Goal: Obtain resource: Download file/media

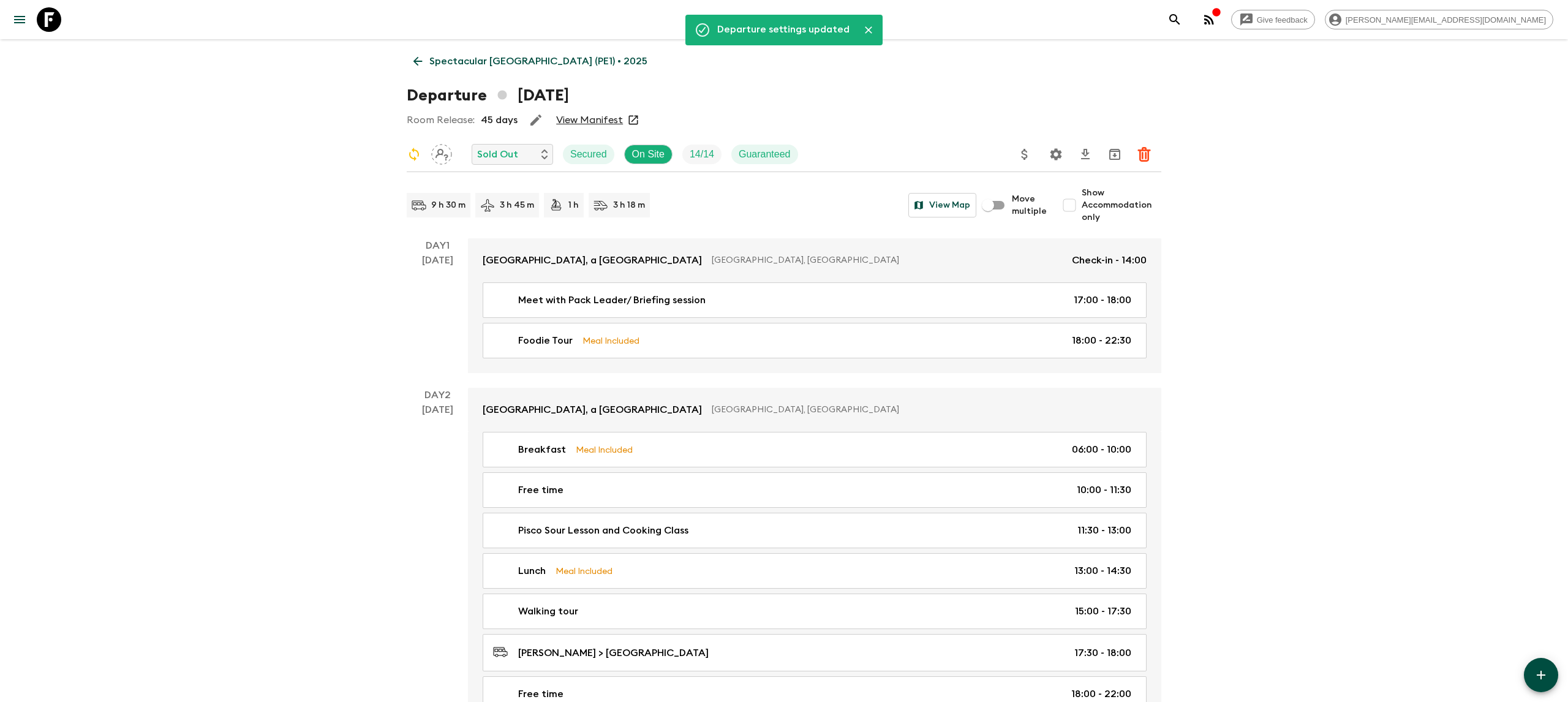
click at [54, 18] on icon at bounding box center [49, 20] width 24 height 24
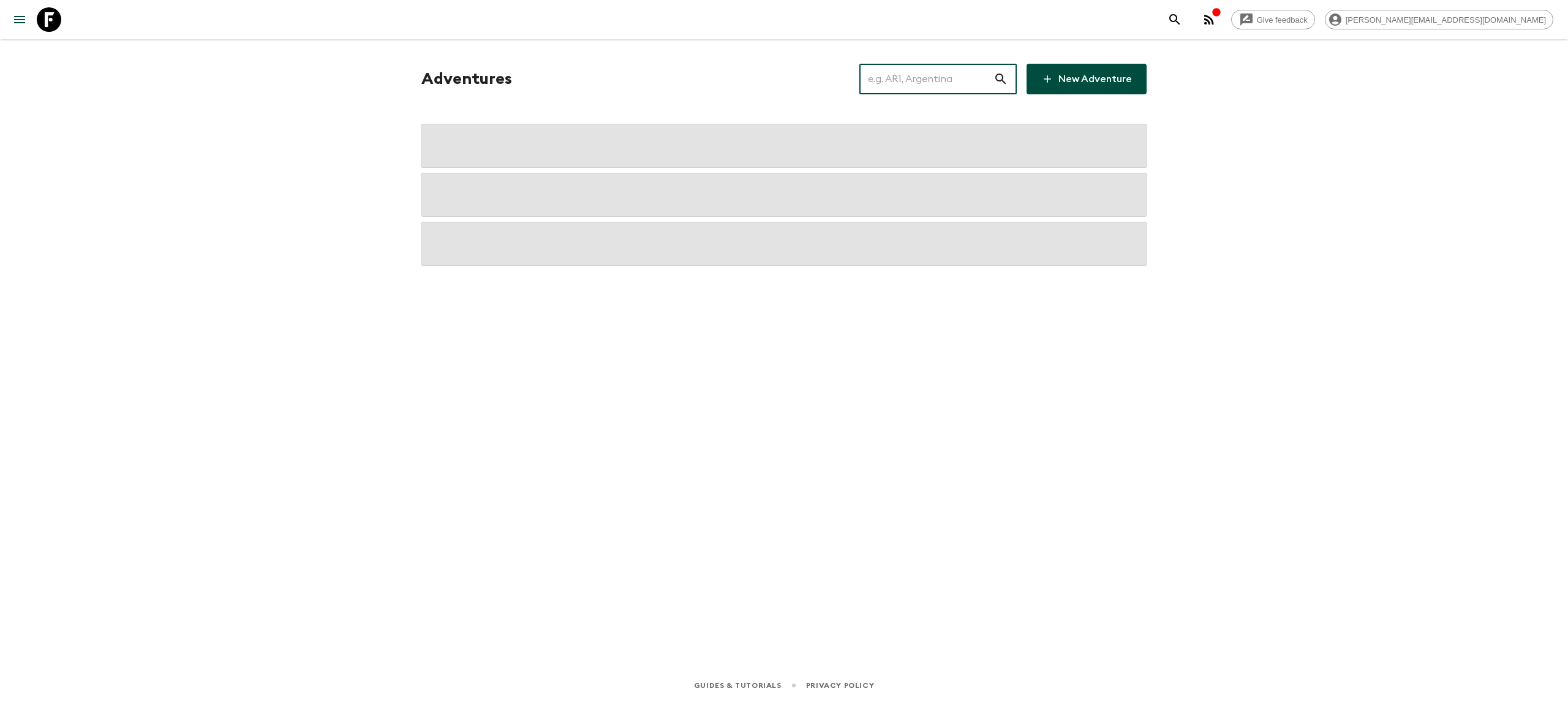
click at [894, 79] on input "text" at bounding box center [926, 79] width 134 height 34
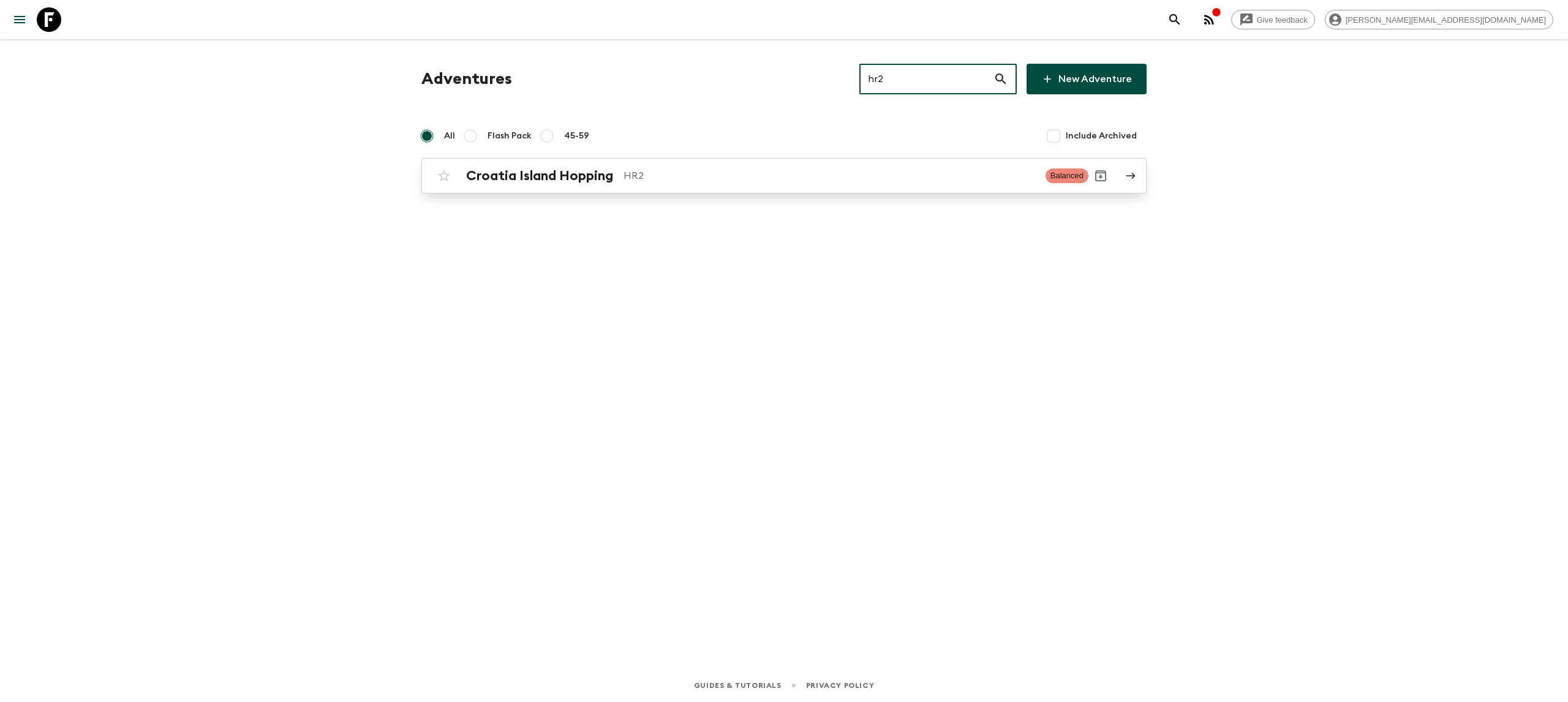
type input "hr2"
click at [621, 180] on div "Croatia Island Hopping HR2" at bounding box center [751, 176] width 570 height 16
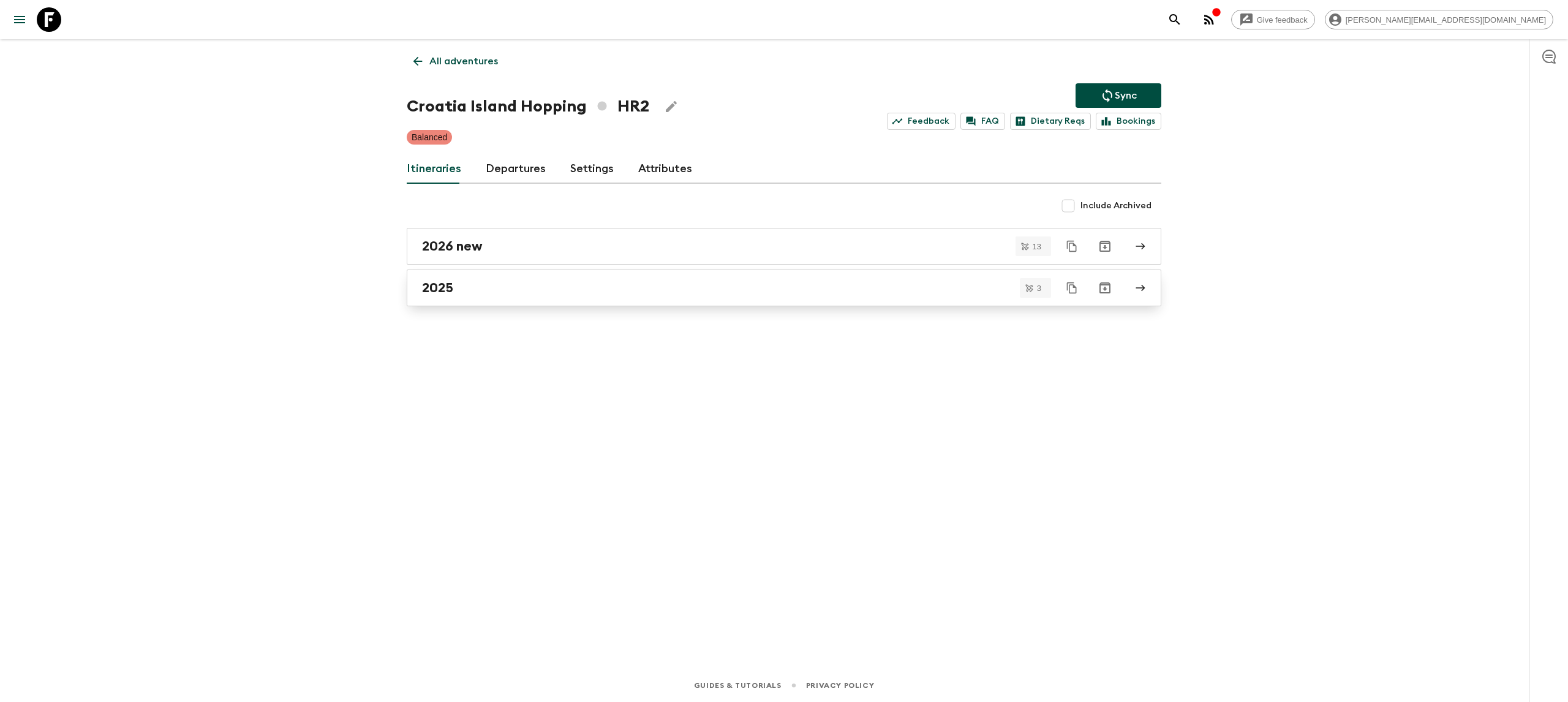
click at [487, 292] on div "2025" at bounding box center [772, 288] width 700 height 16
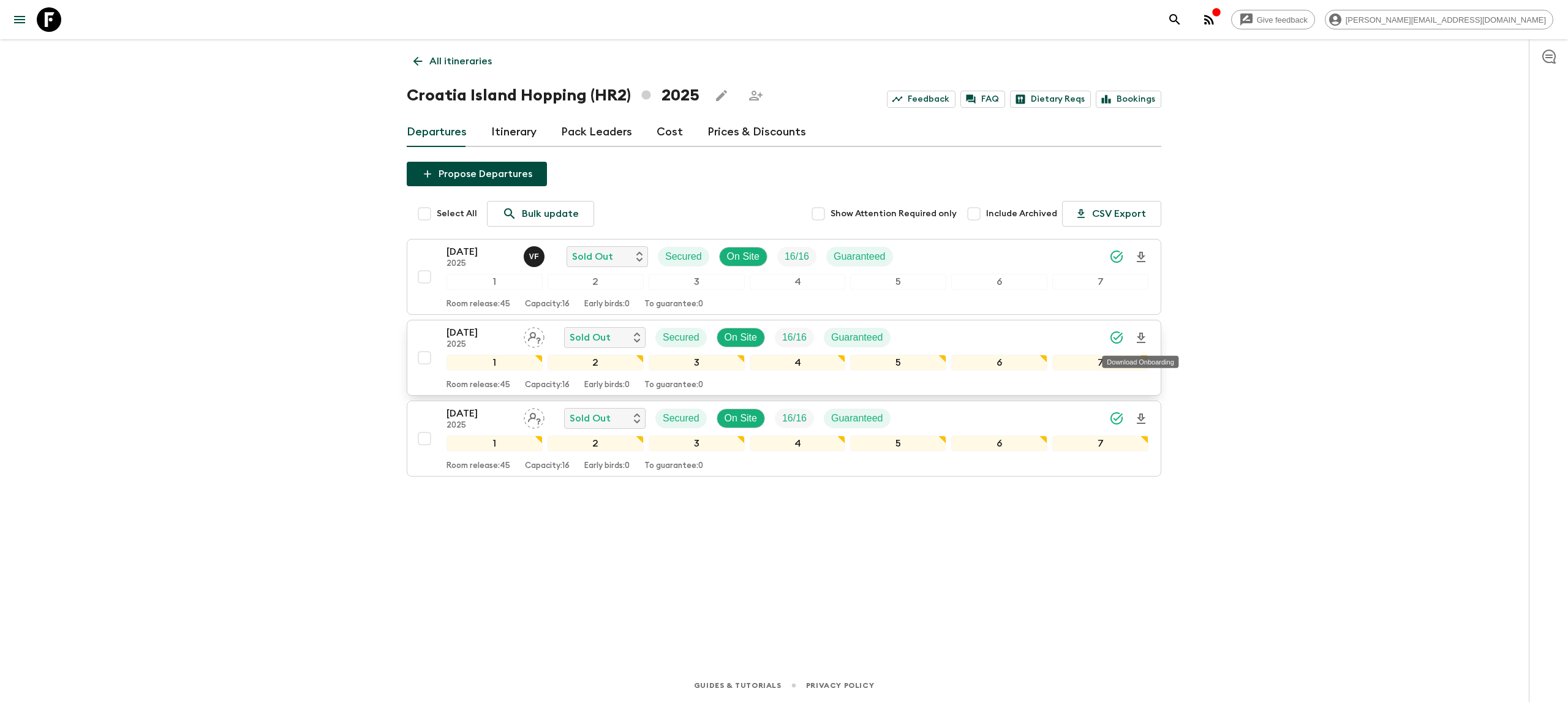
click at [1143, 336] on icon "Download Onboarding" at bounding box center [1141, 338] width 15 height 15
click at [43, 17] on icon at bounding box center [49, 20] width 24 height 24
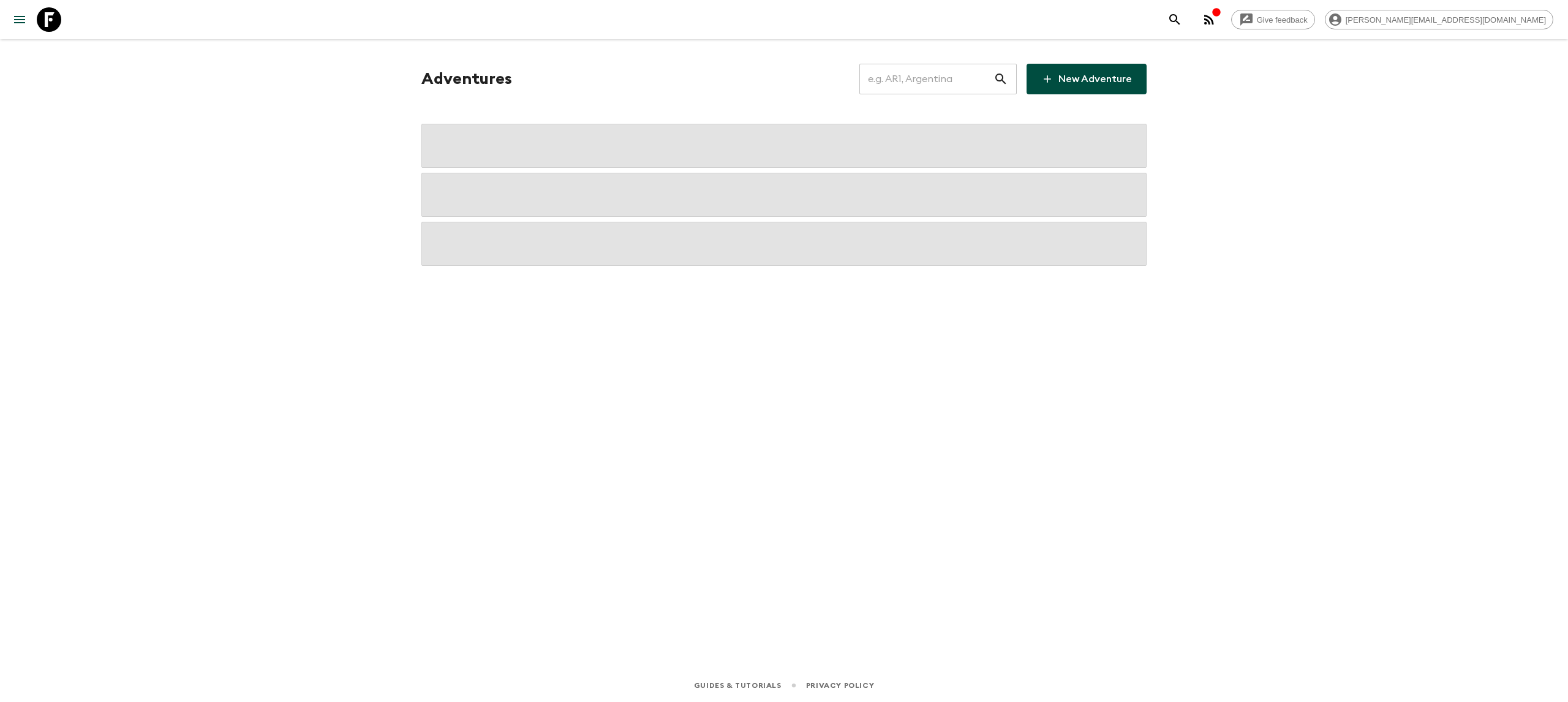
click at [954, 84] on input "text" at bounding box center [926, 79] width 134 height 34
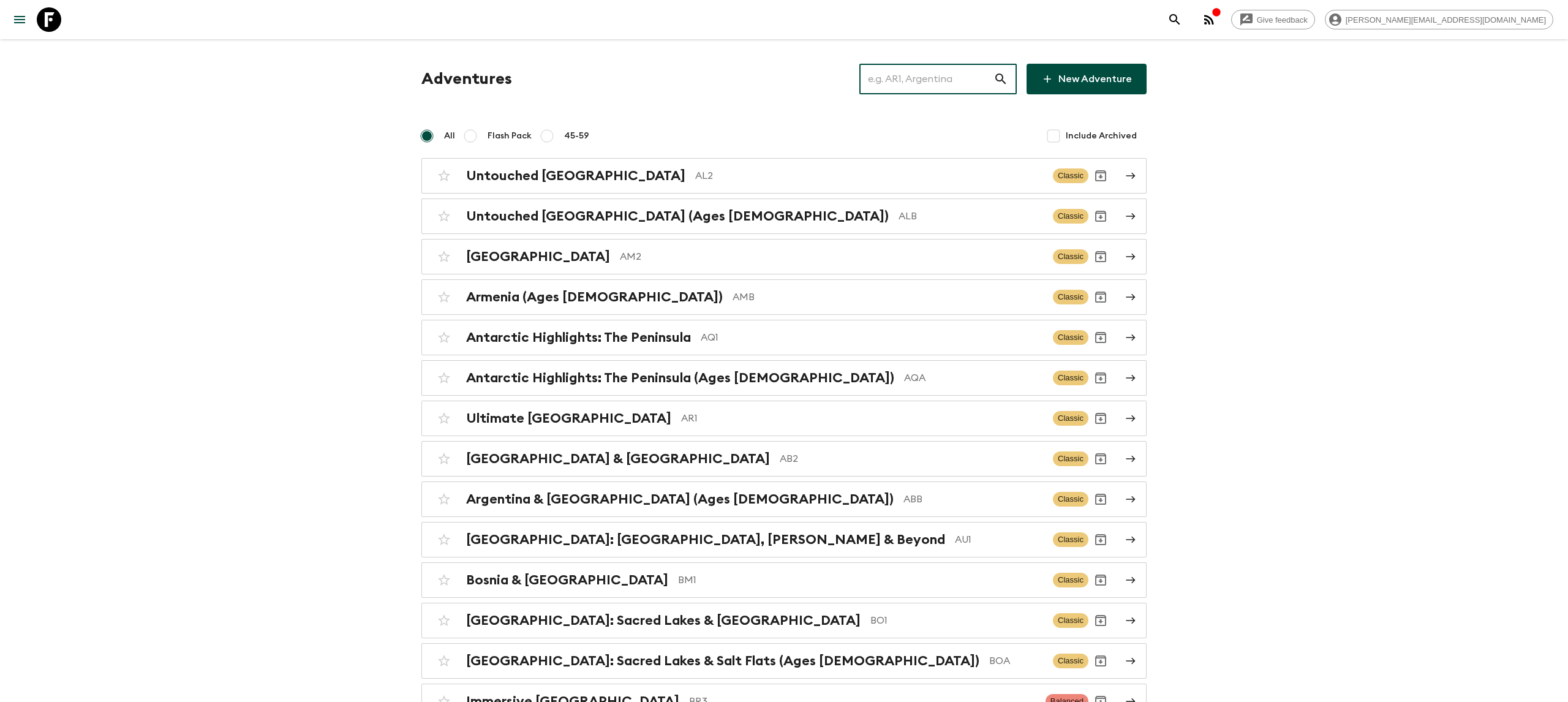
click at [899, 84] on input "text" at bounding box center [926, 79] width 134 height 34
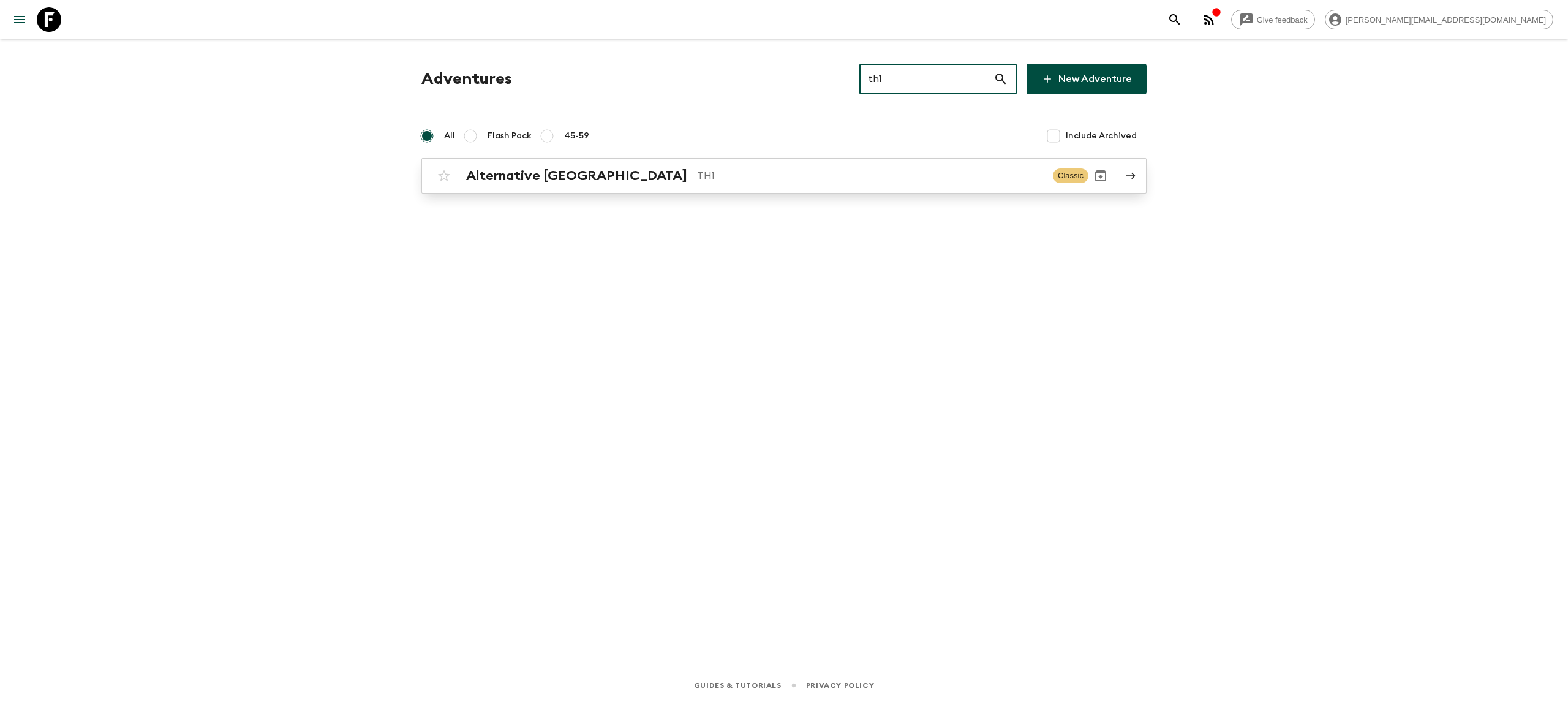
type input "th1"
click at [551, 176] on h2 "Alternative [GEOGRAPHIC_DATA]" at bounding box center [577, 176] width 221 height 16
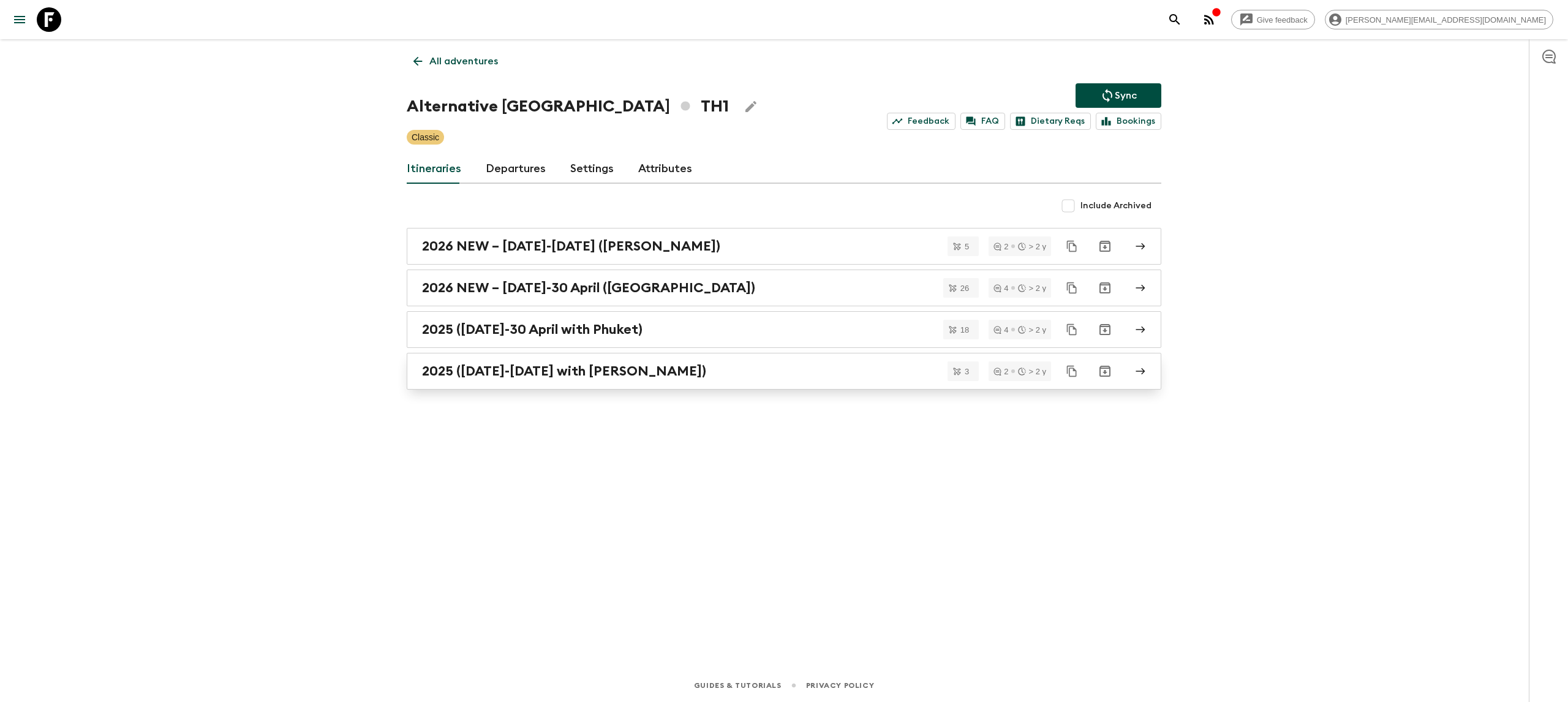
click at [676, 379] on h2 "2025 ([DATE]-[DATE] with [PERSON_NAME])" at bounding box center [564, 371] width 284 height 16
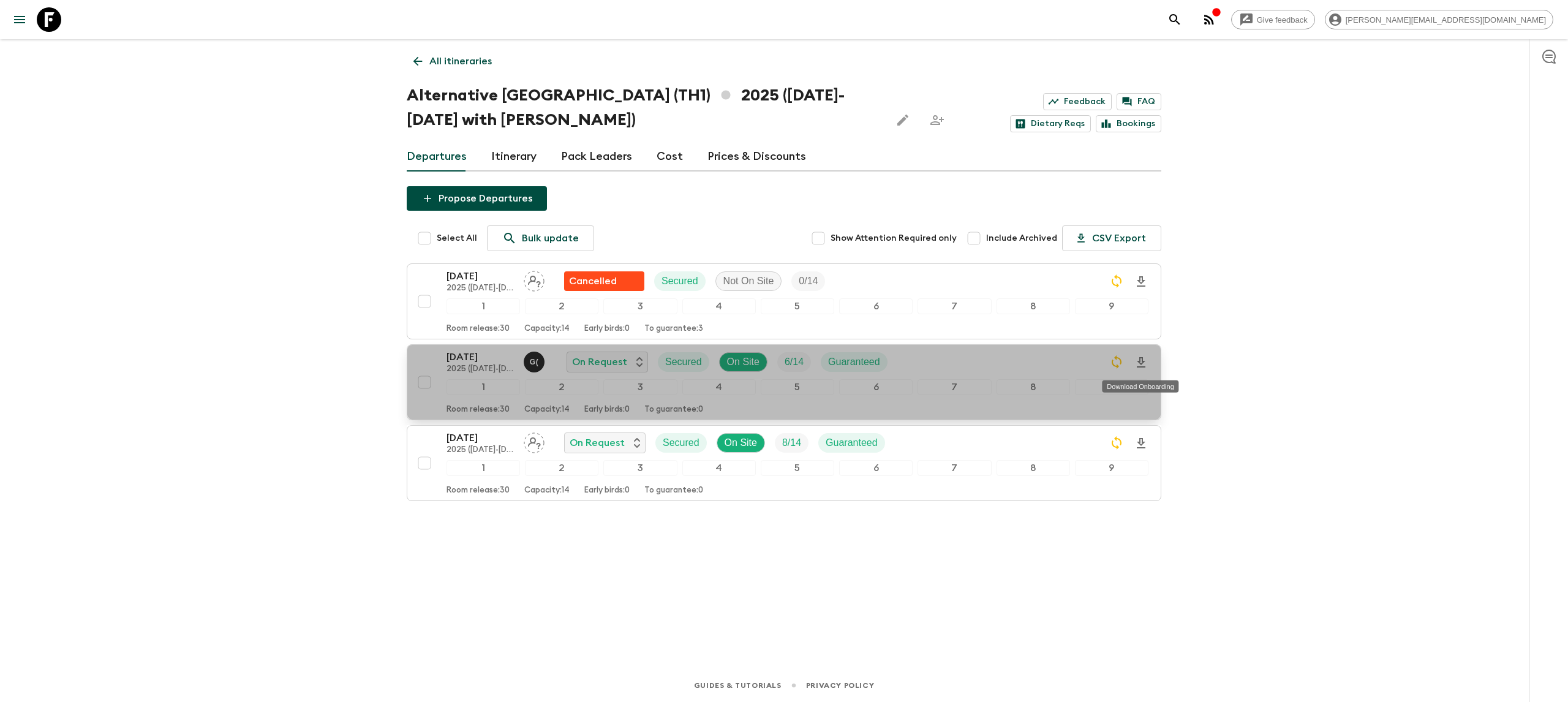
click at [1141, 362] on icon "Download Onboarding" at bounding box center [1141, 362] width 9 height 11
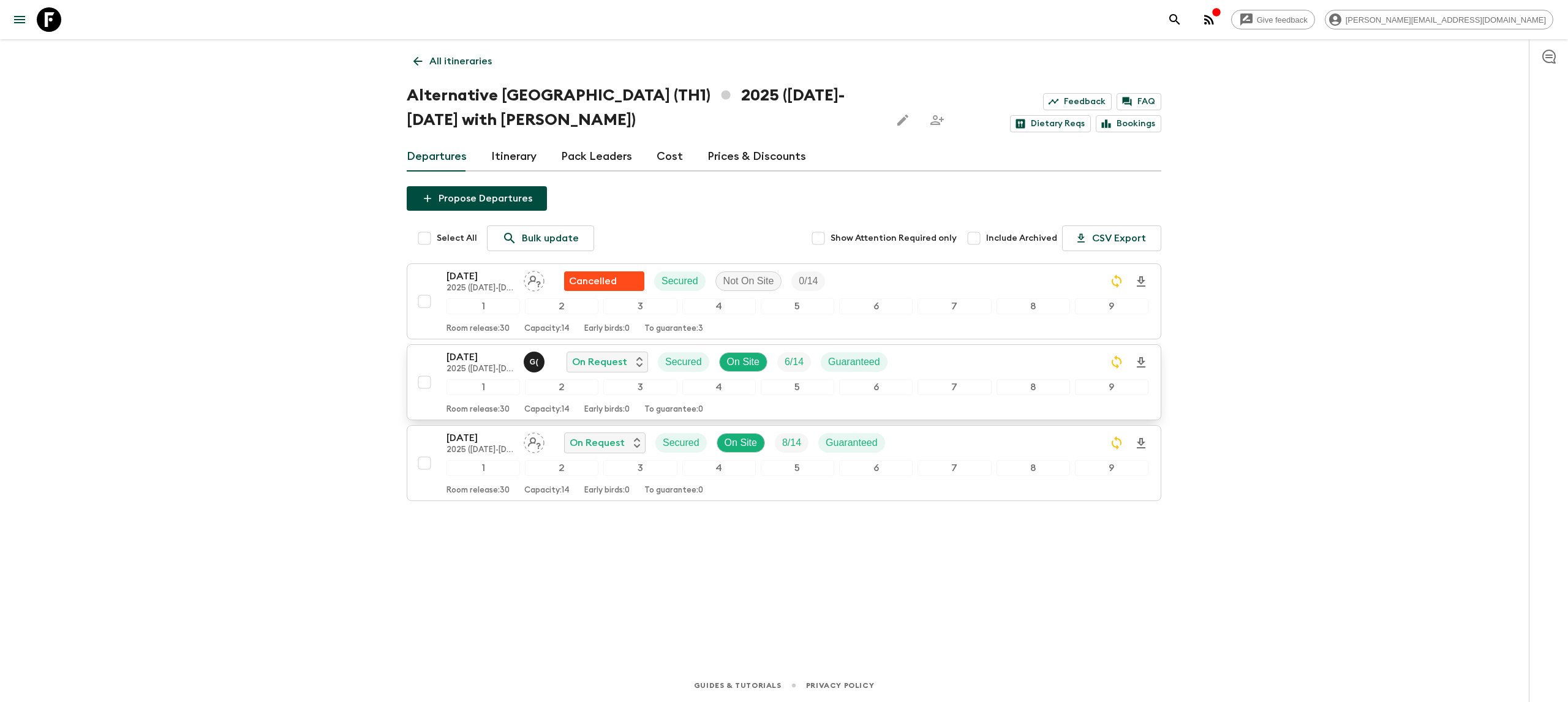
click at [57, 6] on link at bounding box center [49, 20] width 34 height 34
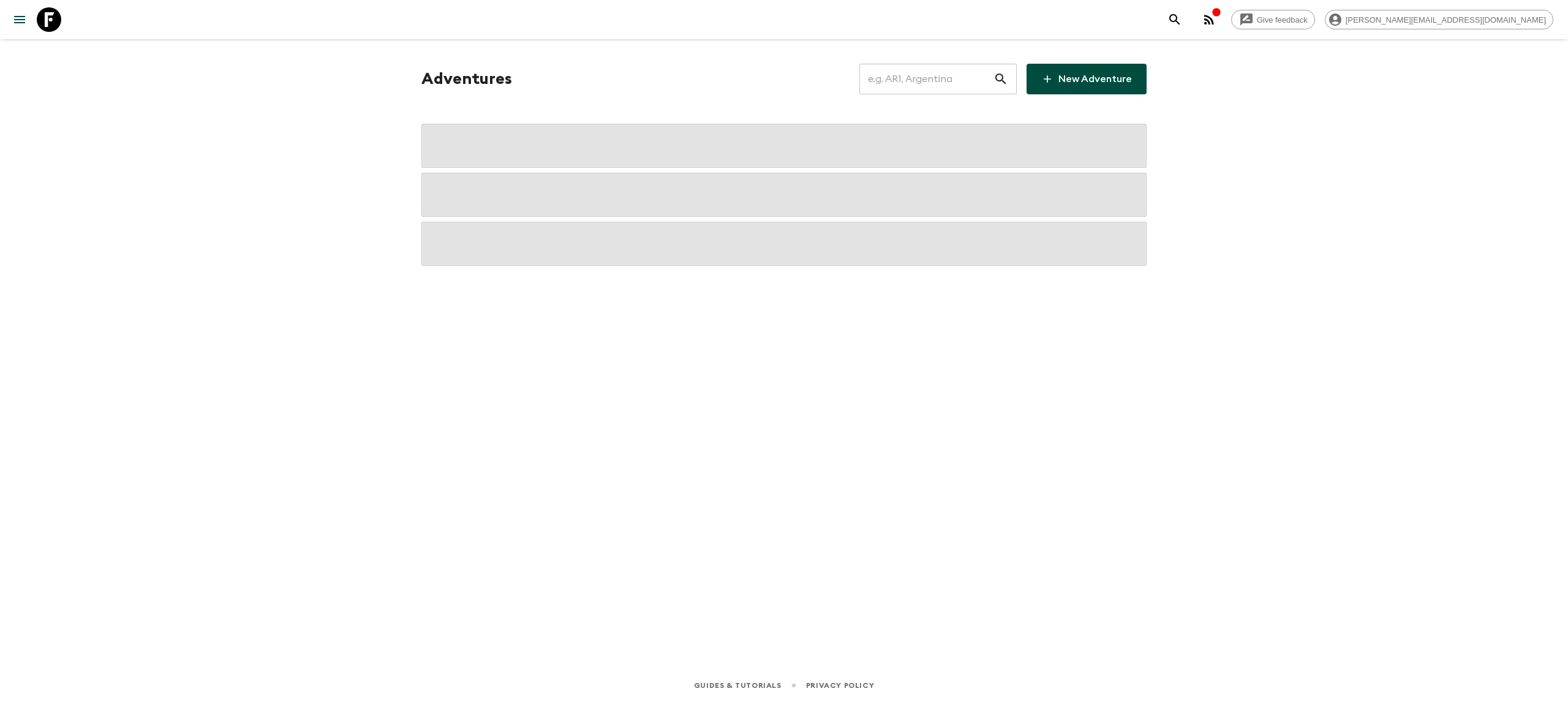
click at [921, 74] on input "text" at bounding box center [926, 79] width 134 height 34
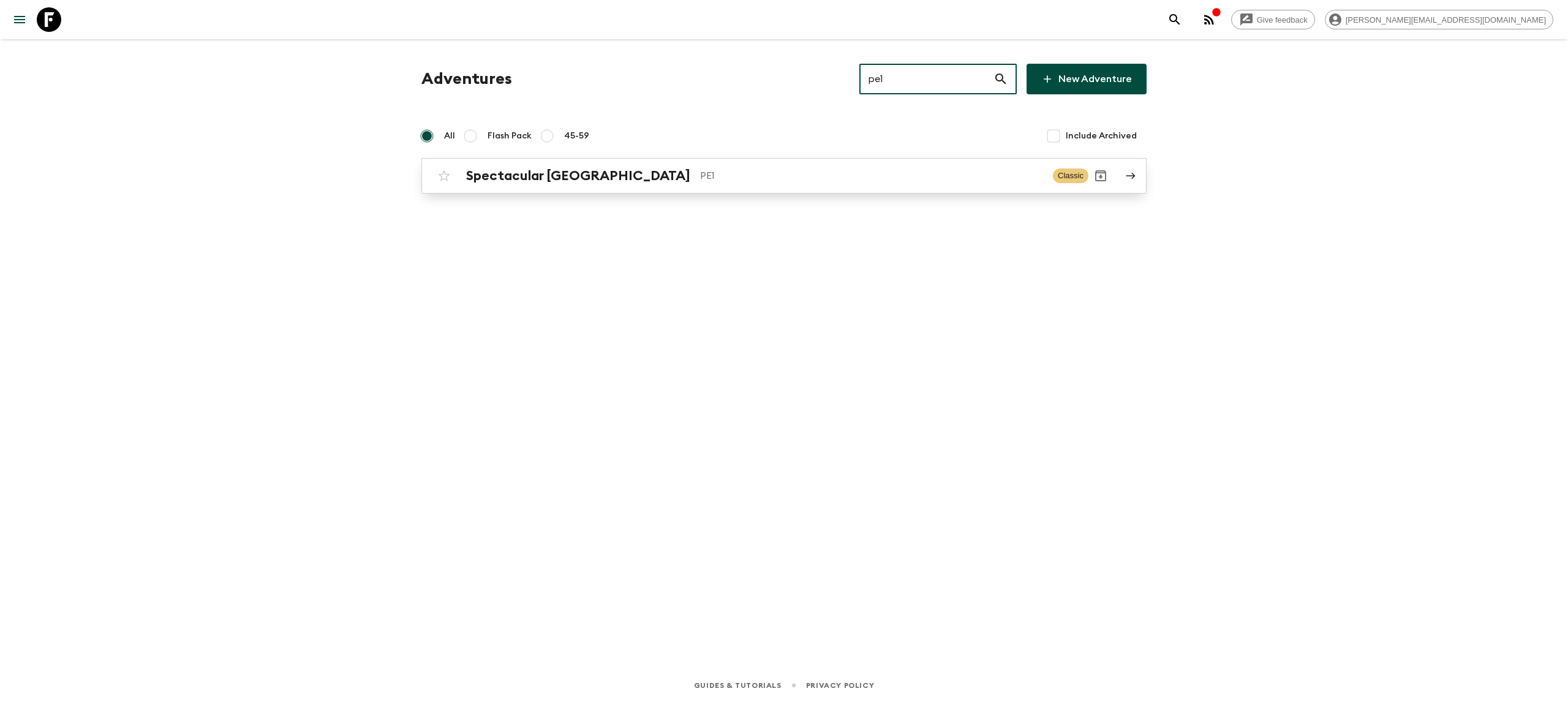
type input "pe1"
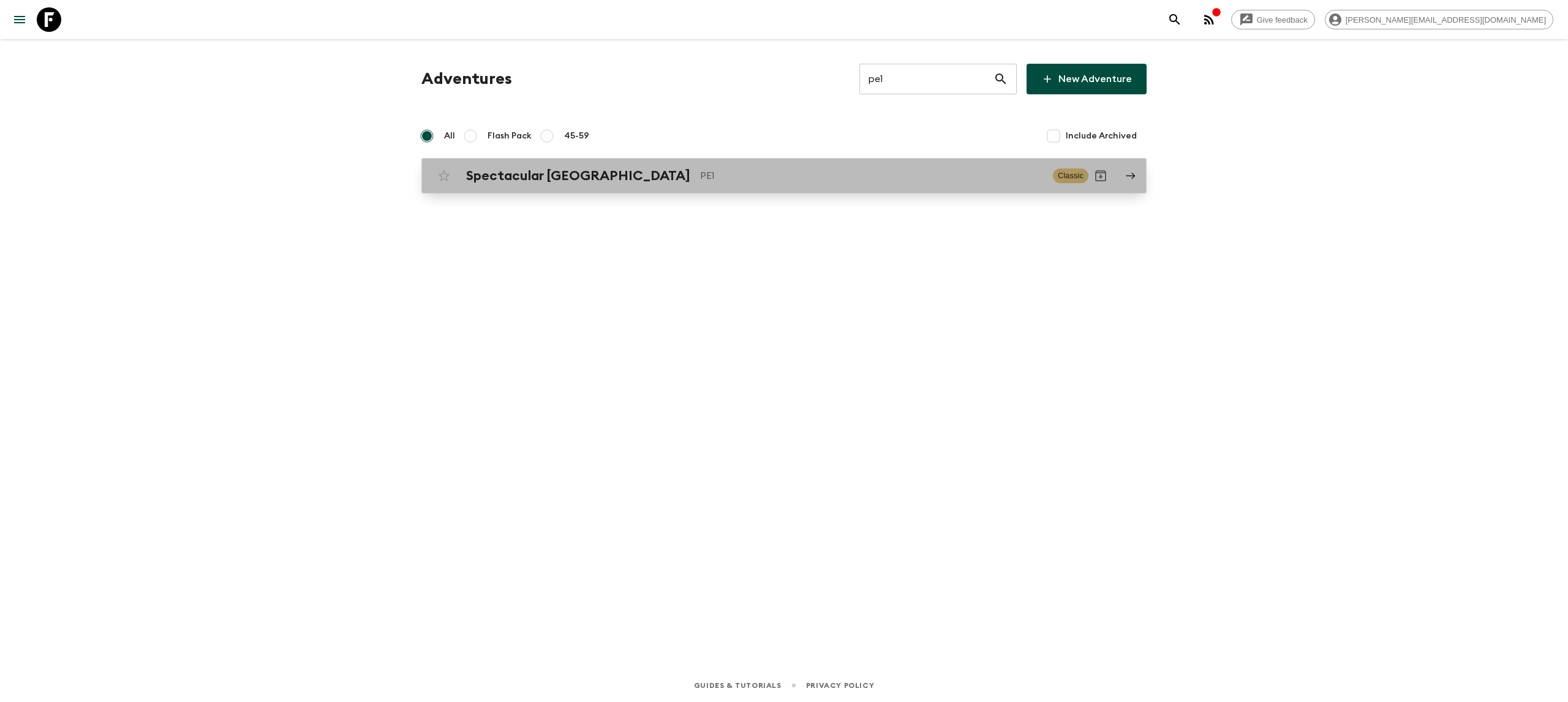
click at [616, 186] on div "Spectacular Peru PE1 Classic" at bounding box center [760, 176] width 656 height 24
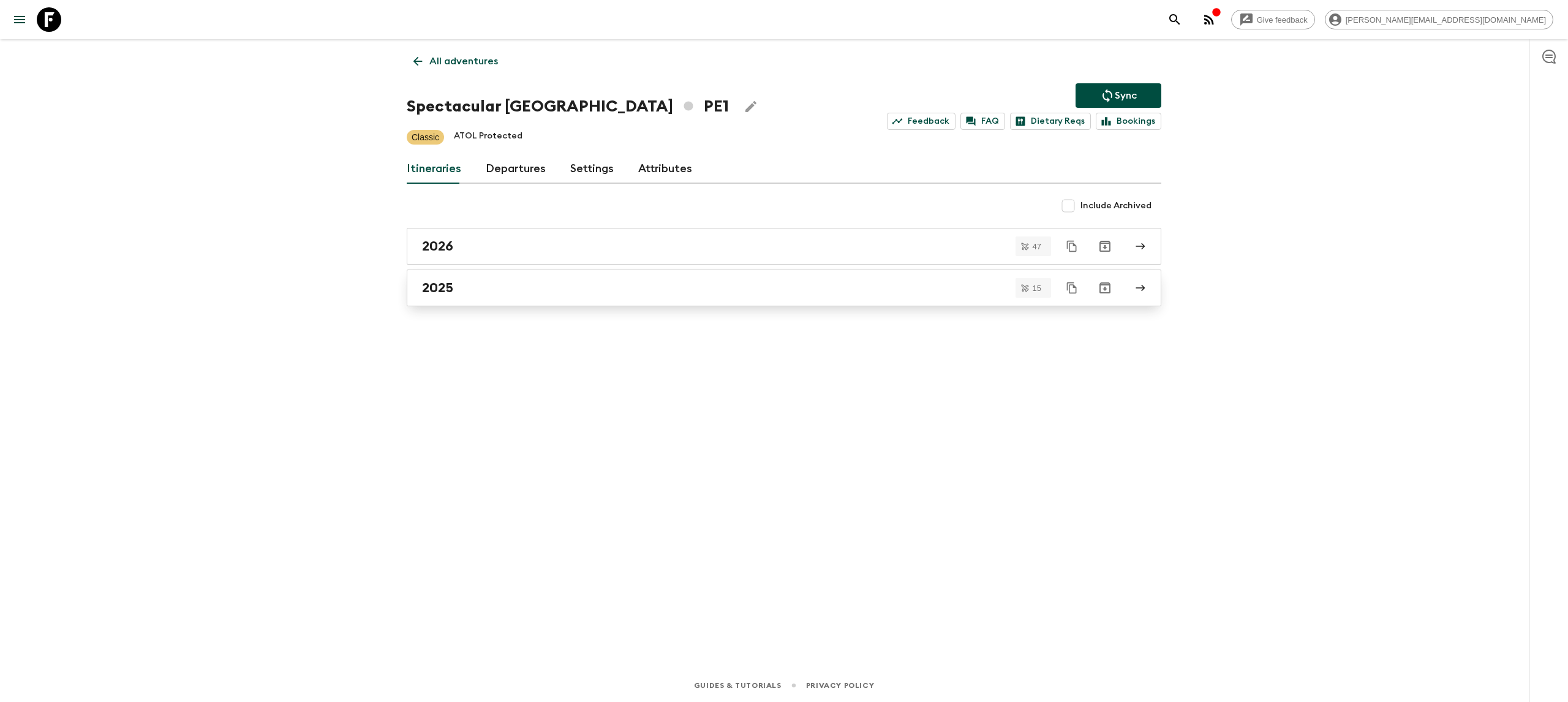
click at [525, 288] on div "2025" at bounding box center [772, 288] width 700 height 16
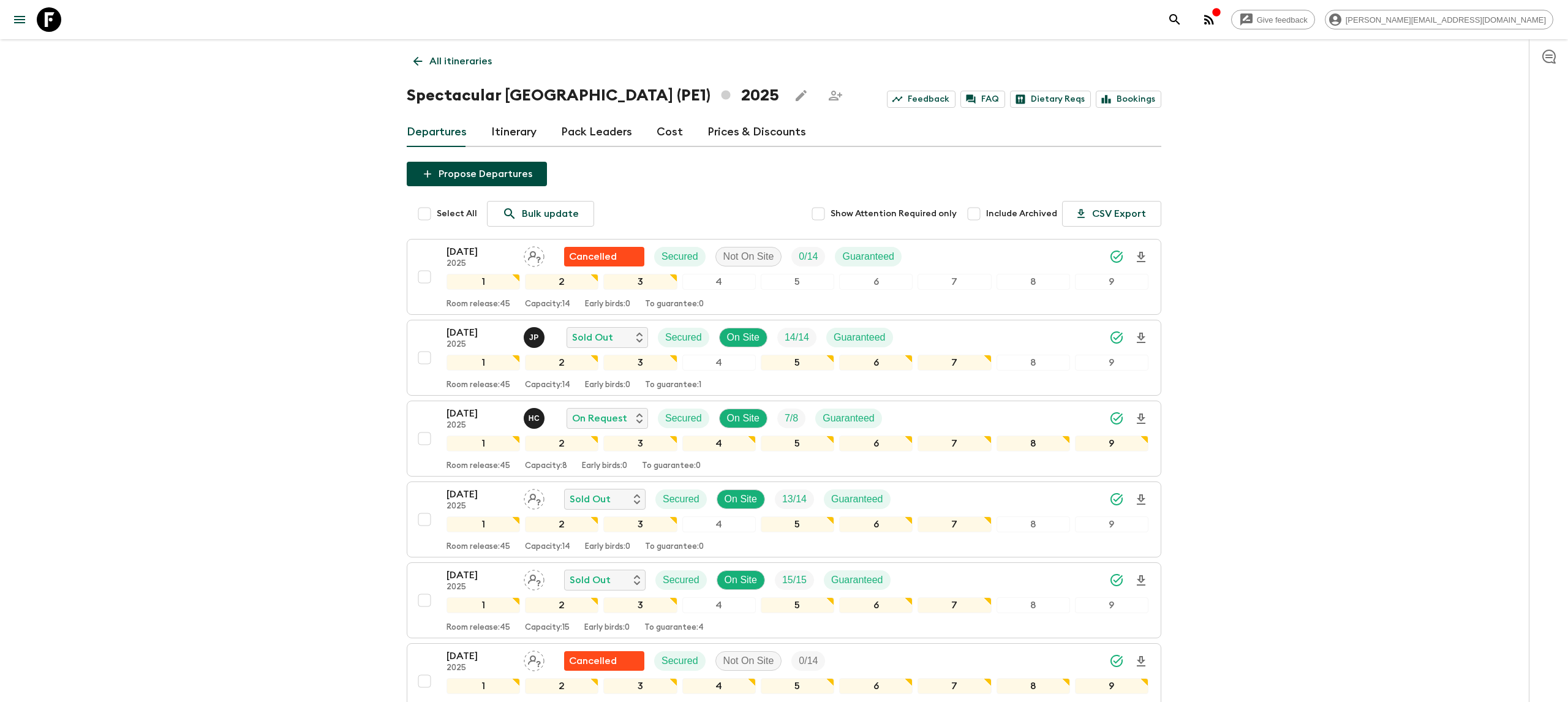
click at [1143, 414] on icon "Download Onboarding" at bounding box center [1141, 419] width 15 height 15
click at [45, 14] on icon at bounding box center [49, 20] width 24 height 24
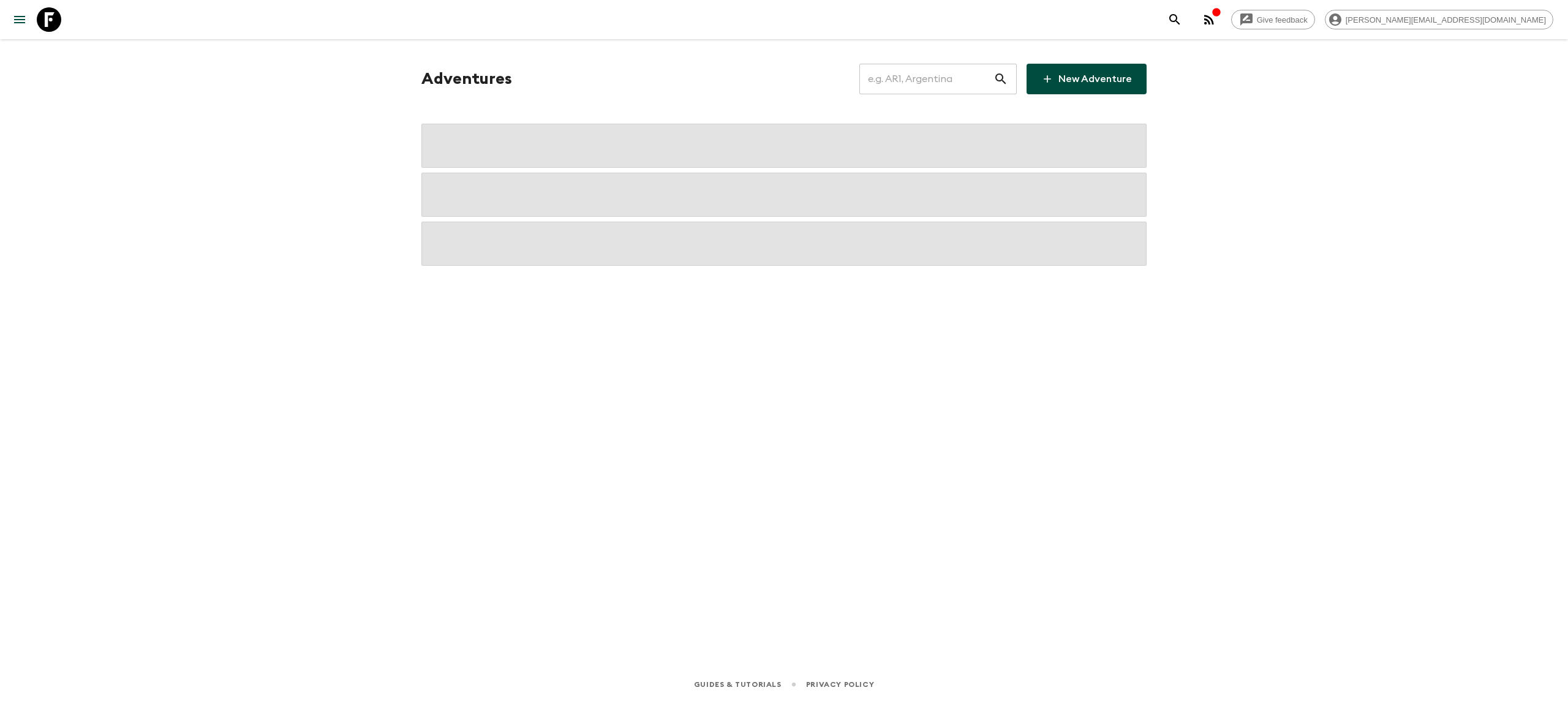
click at [933, 71] on input "text" at bounding box center [926, 79] width 134 height 34
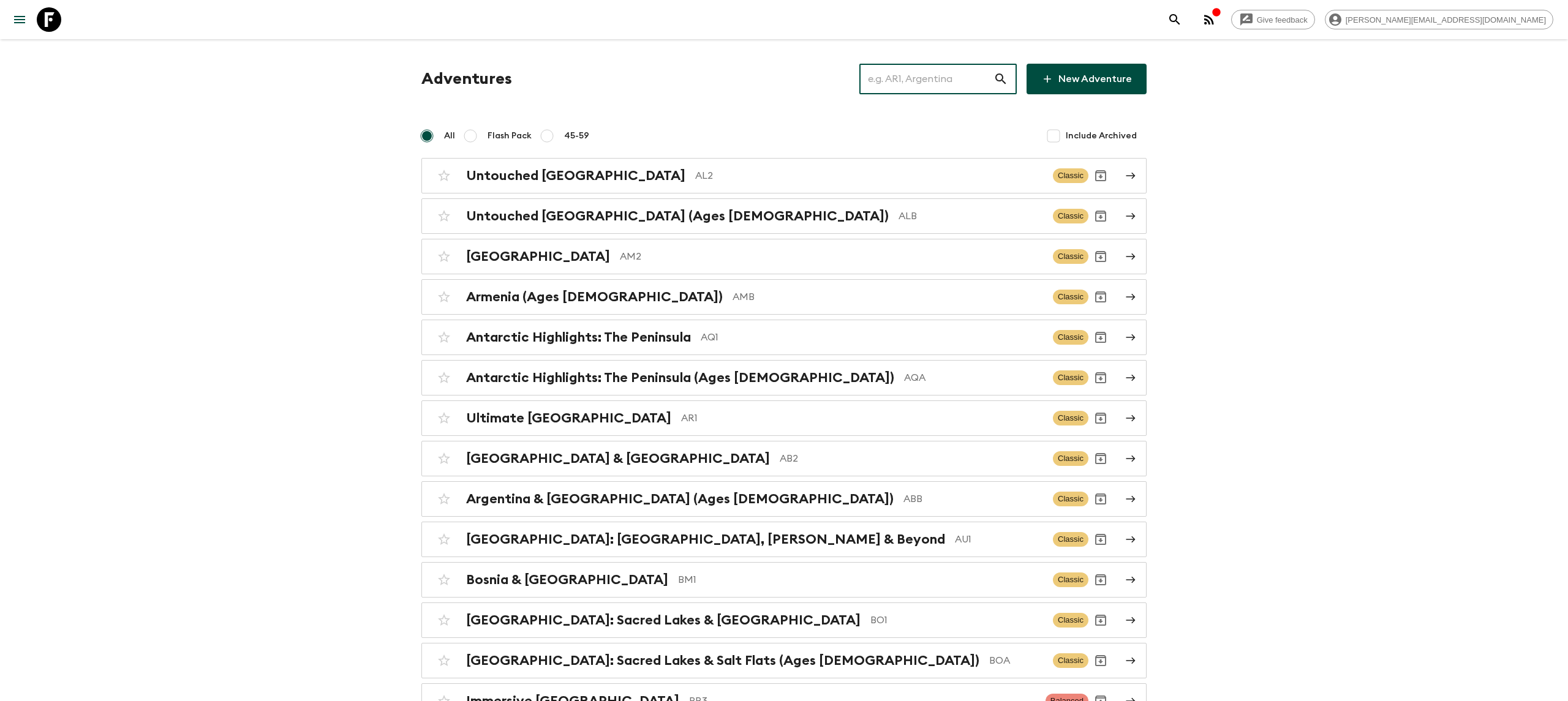
click at [903, 75] on input "text" at bounding box center [926, 79] width 134 height 34
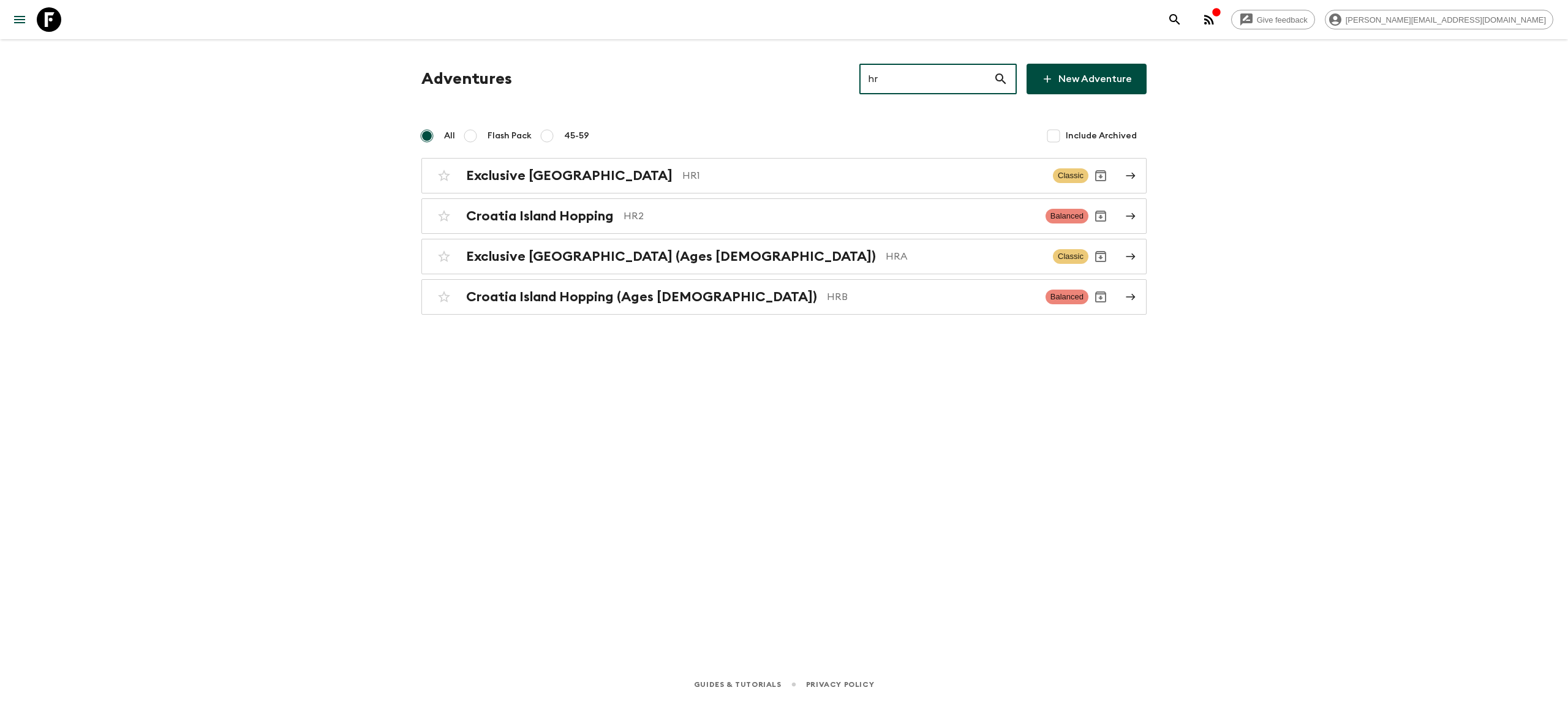
type input "hr2"
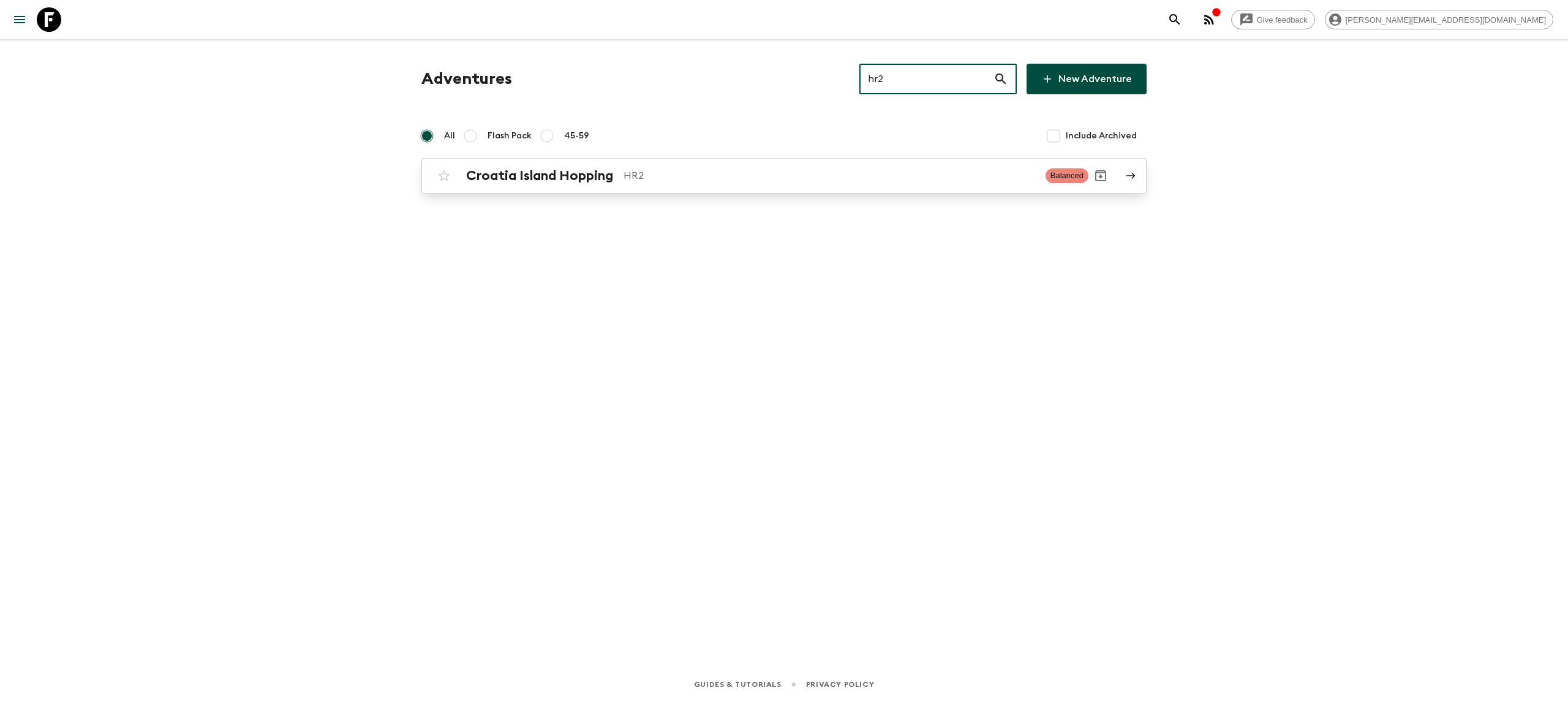
click at [724, 159] on link "Croatia Island Hopping HR2 Balanced" at bounding box center [784, 175] width 726 height 36
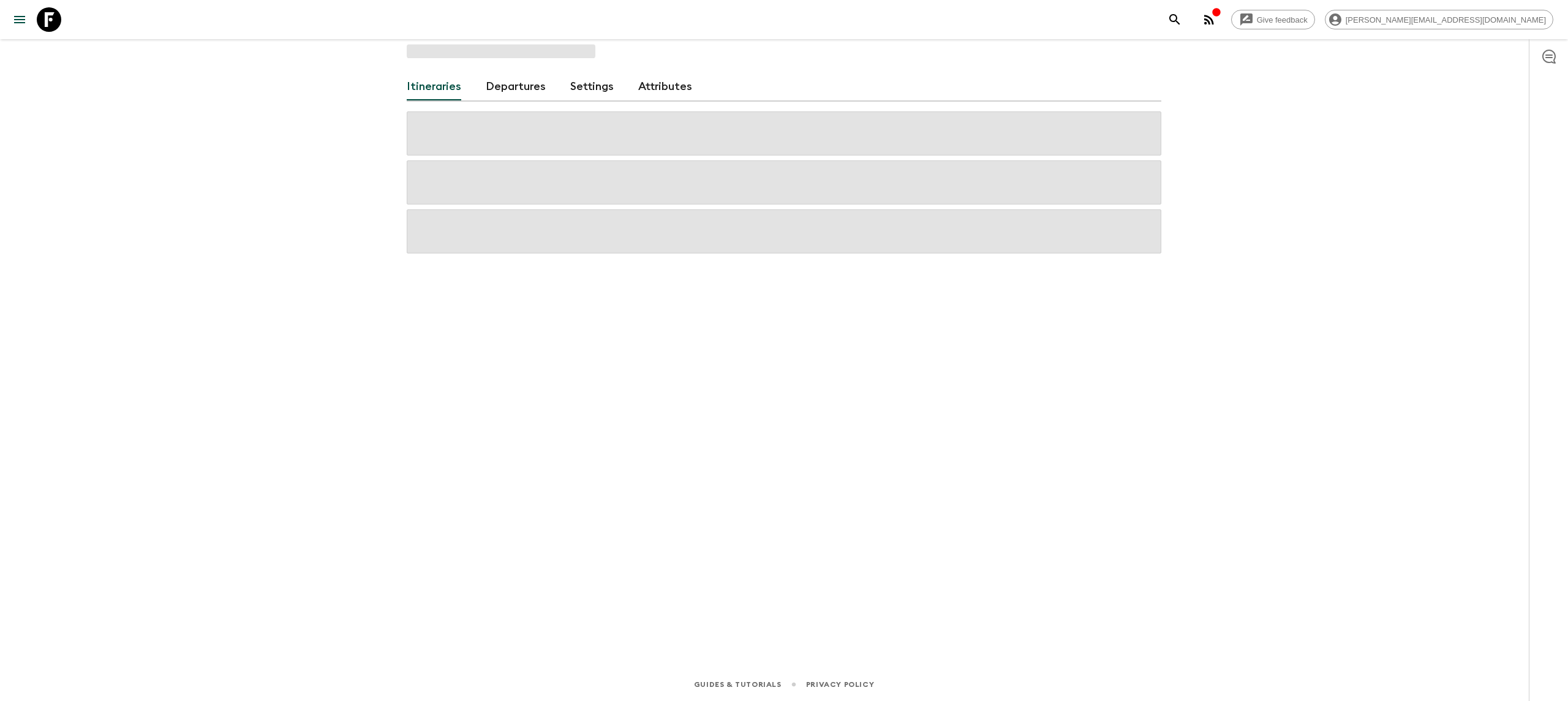
click at [724, 164] on span at bounding box center [784, 183] width 755 height 44
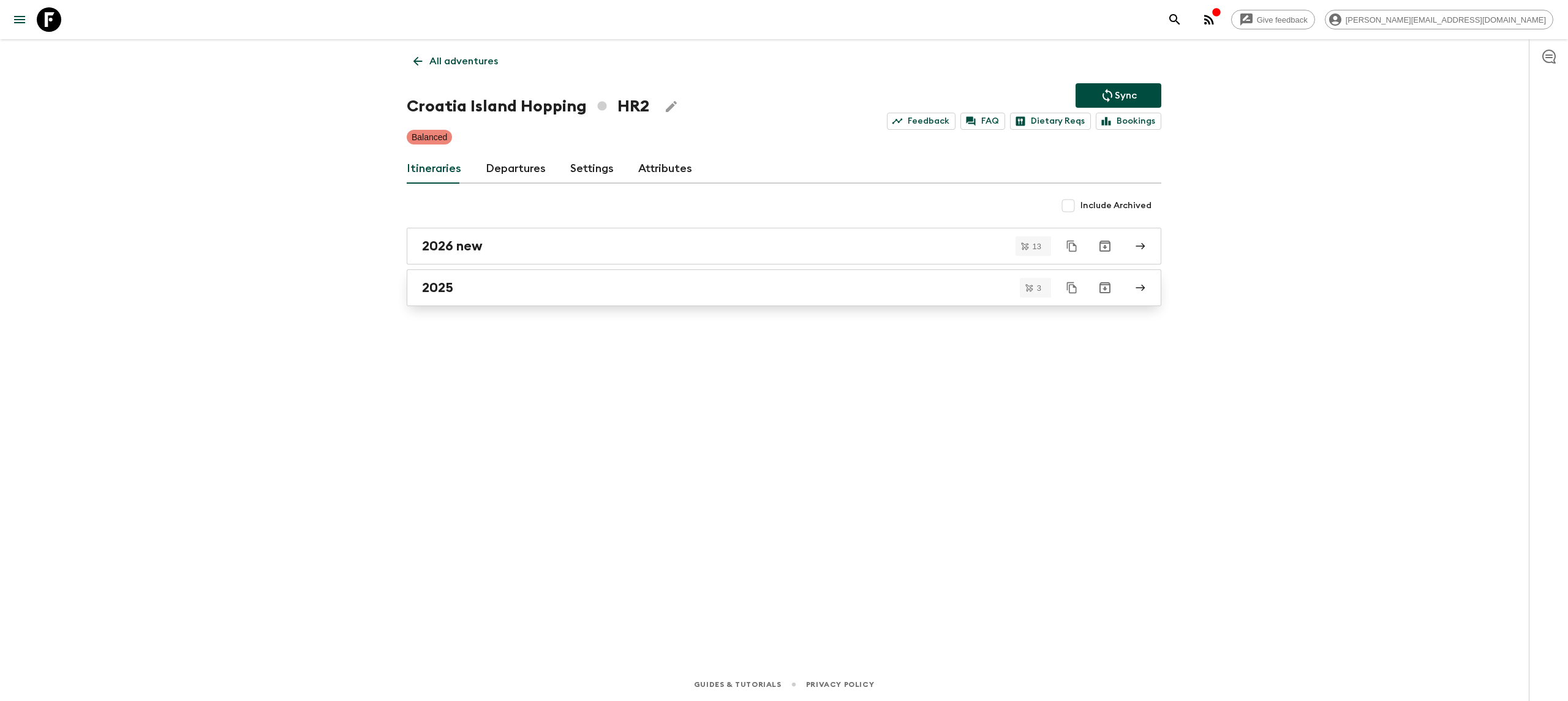
click at [514, 292] on div "2025" at bounding box center [772, 288] width 700 height 16
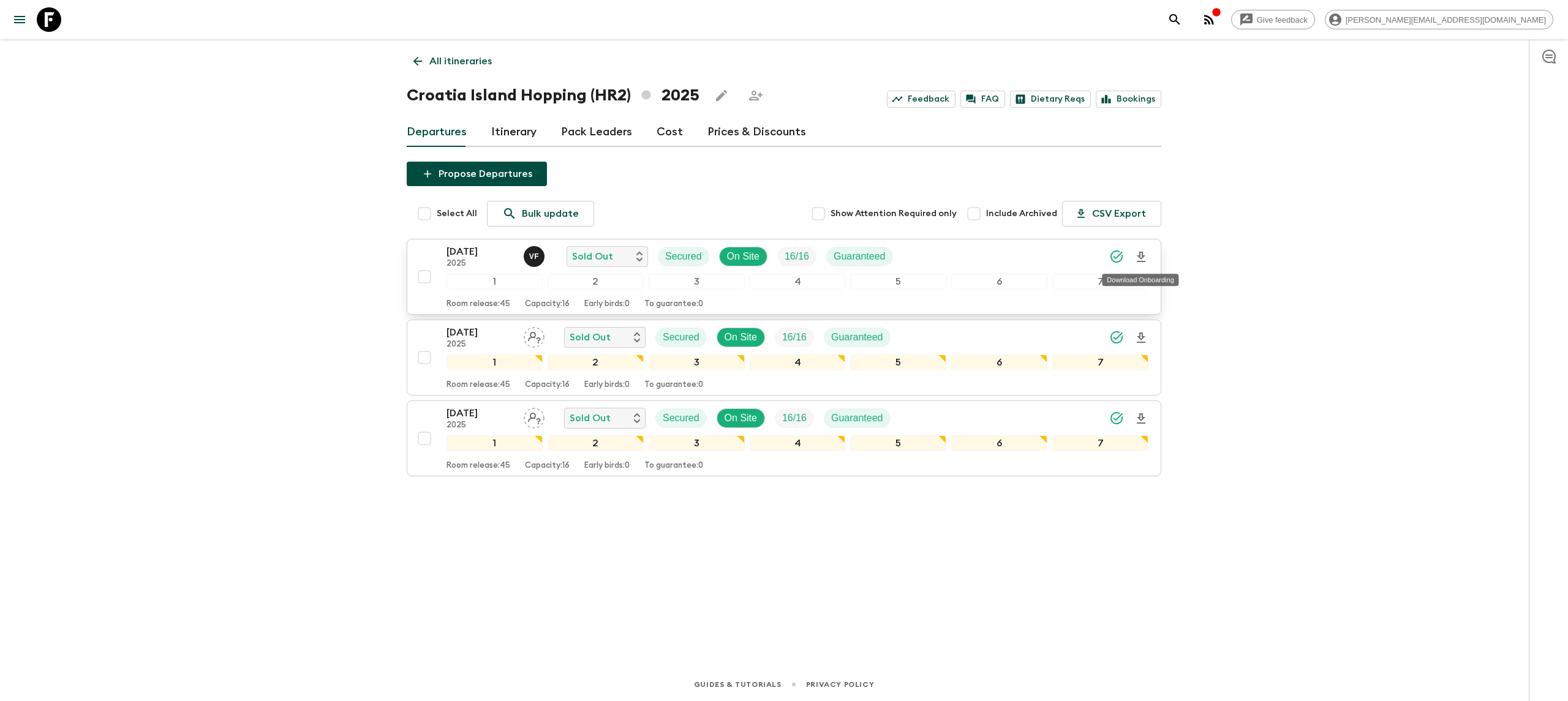
click at [1142, 253] on icon "Download Onboarding" at bounding box center [1141, 257] width 15 height 15
click at [52, 27] on icon at bounding box center [49, 19] width 24 height 24
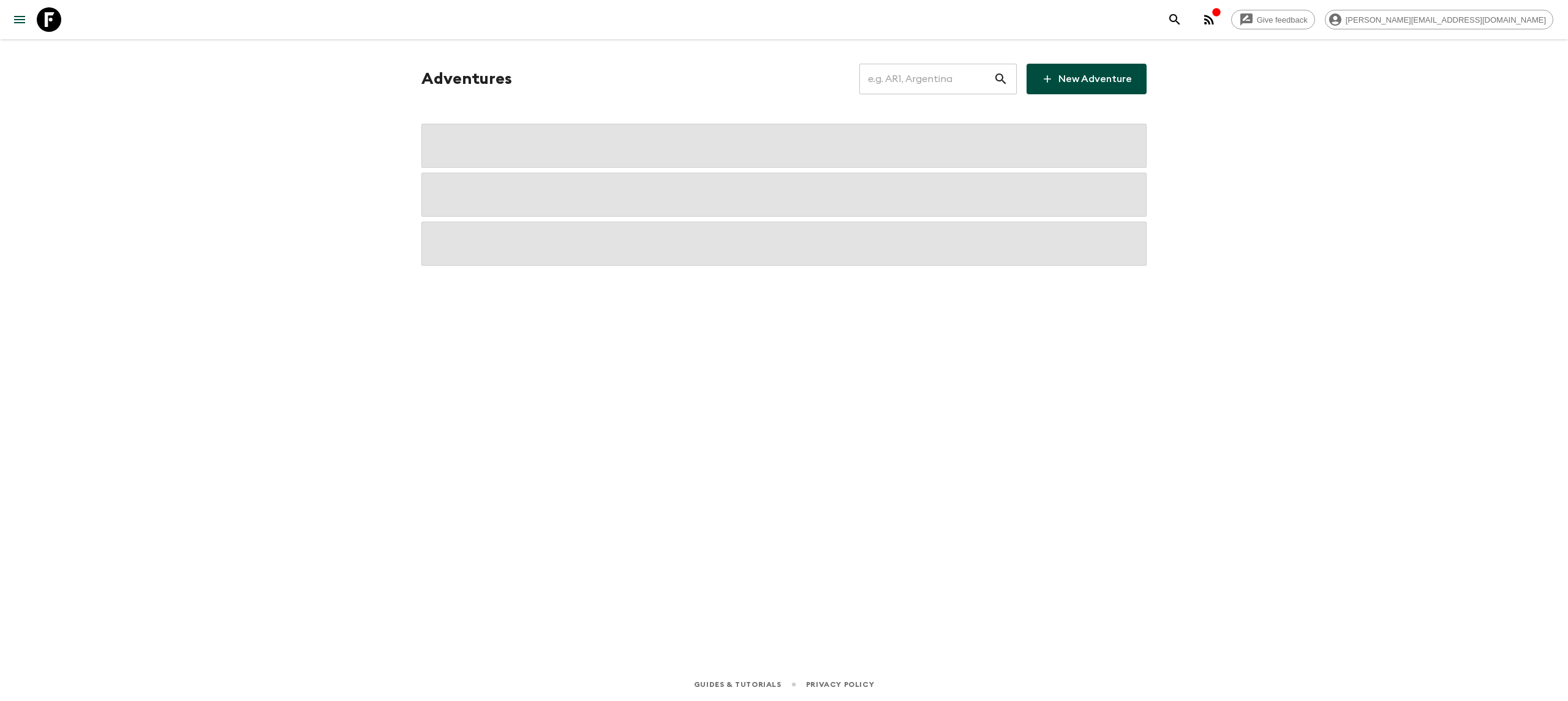
click at [897, 89] on input "text" at bounding box center [926, 79] width 134 height 34
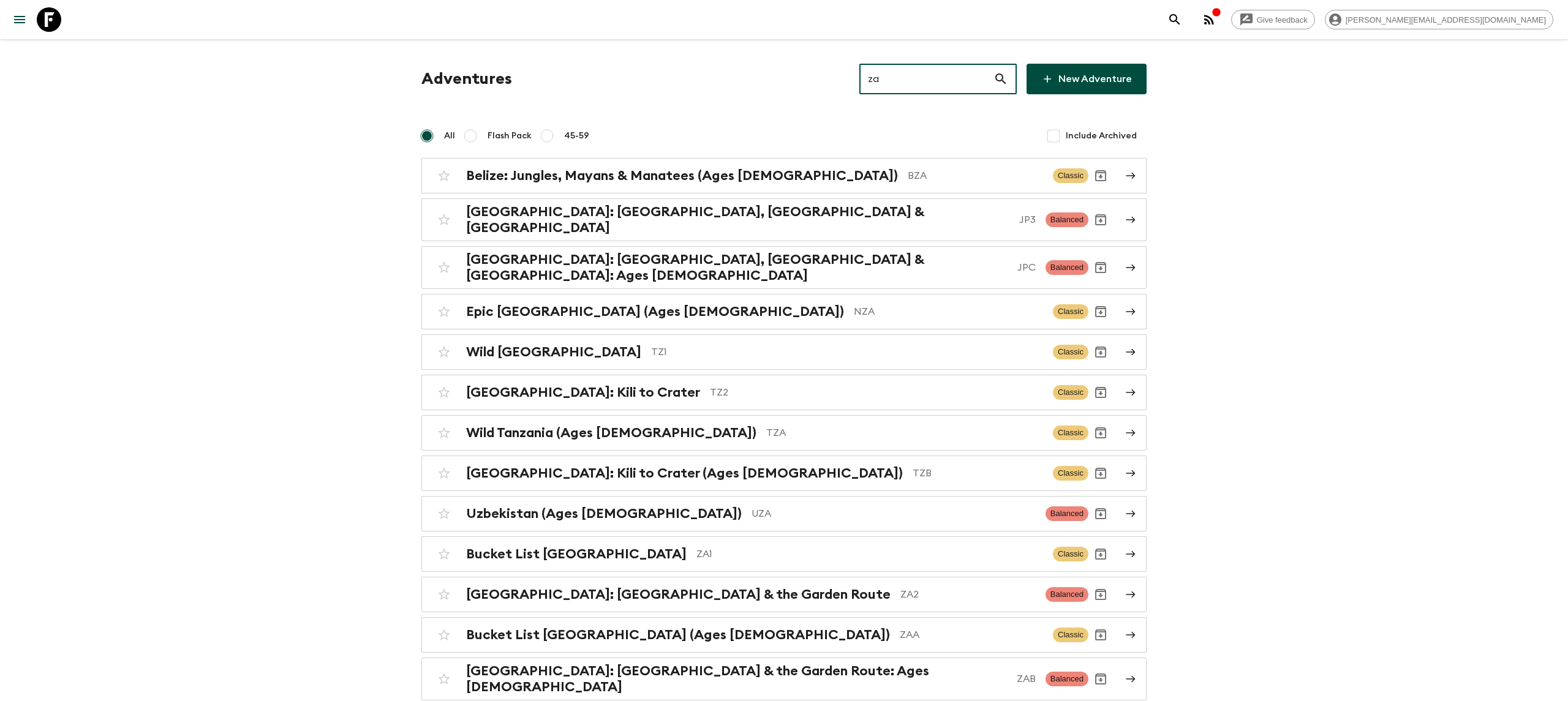
type input "za1"
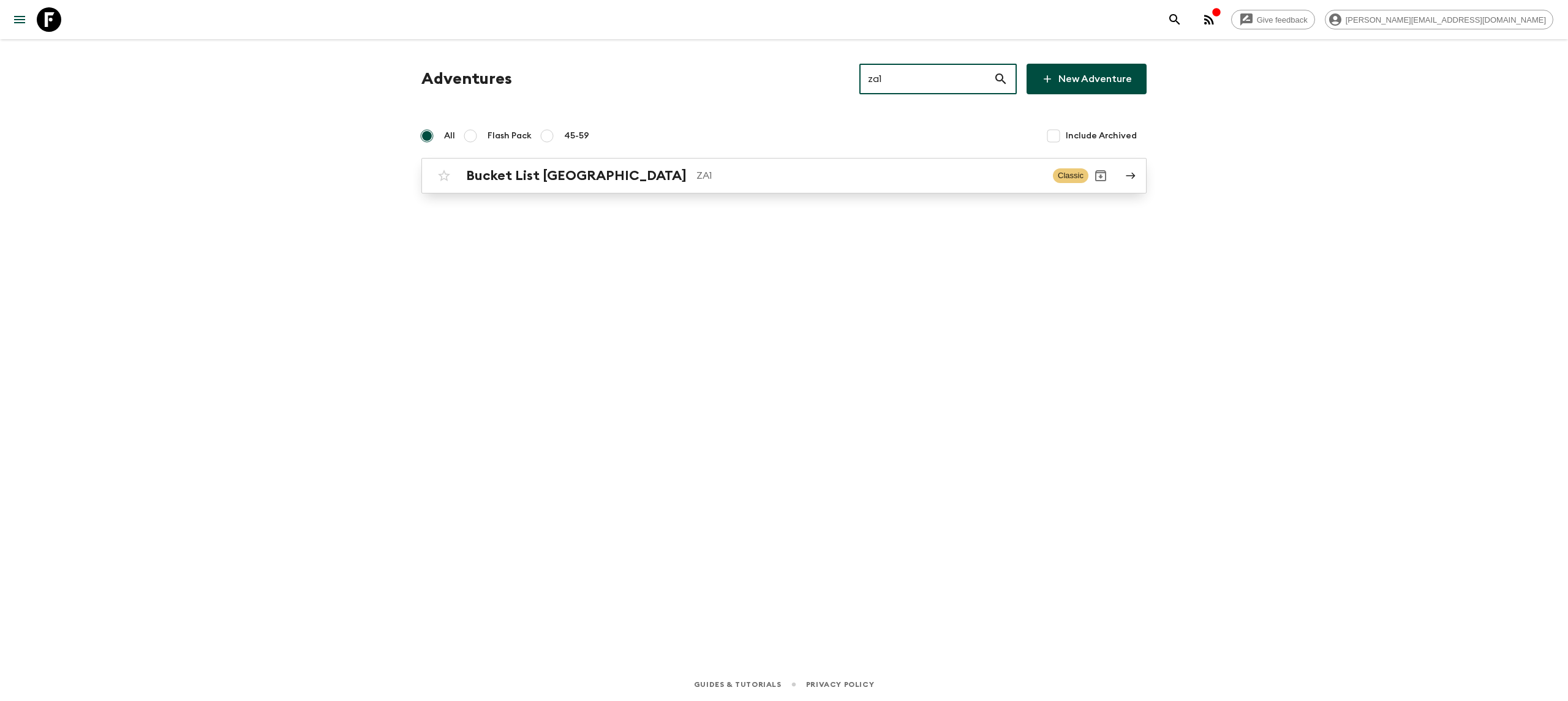
click at [702, 180] on p "ZA1" at bounding box center [869, 175] width 347 height 15
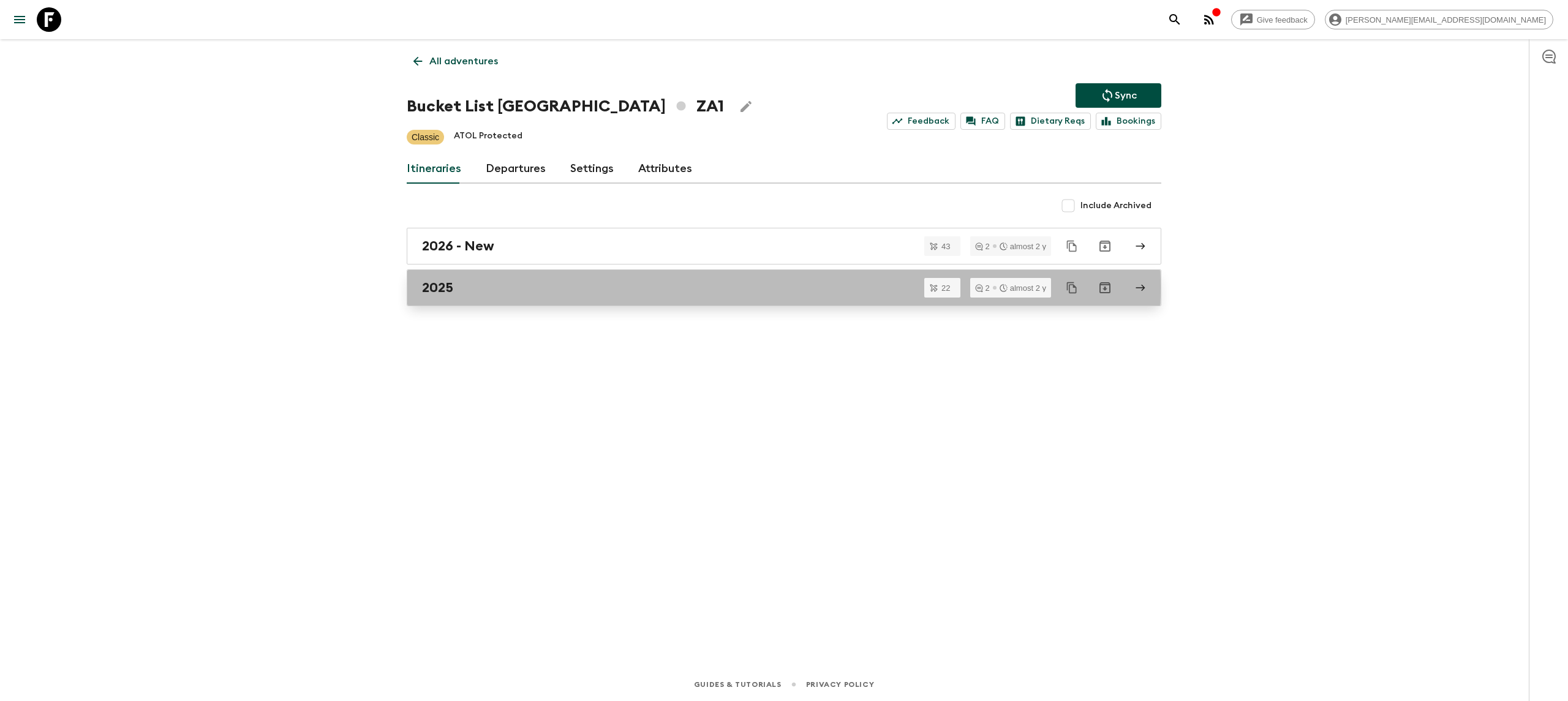
click at [536, 288] on div "2025" at bounding box center [772, 288] width 700 height 16
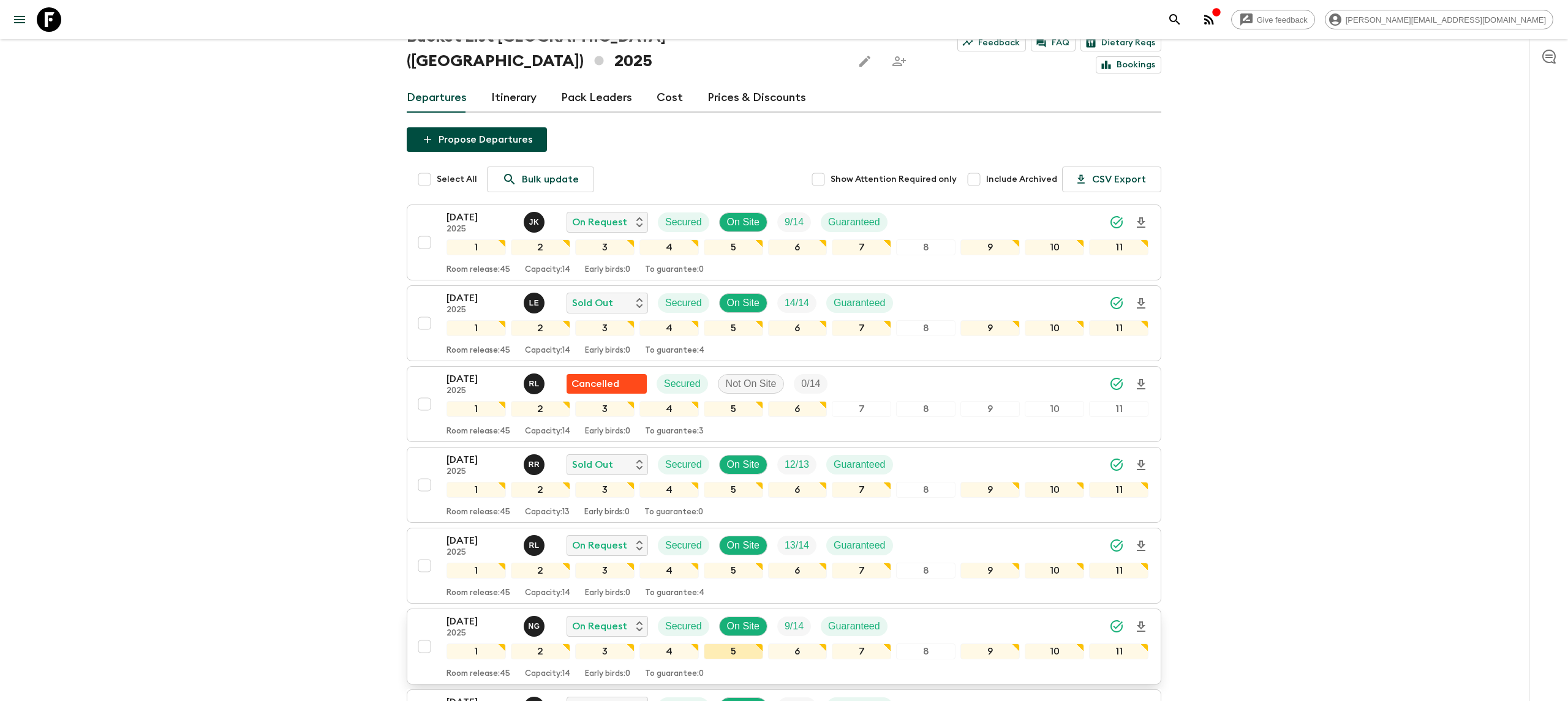
scroll to position [101, 0]
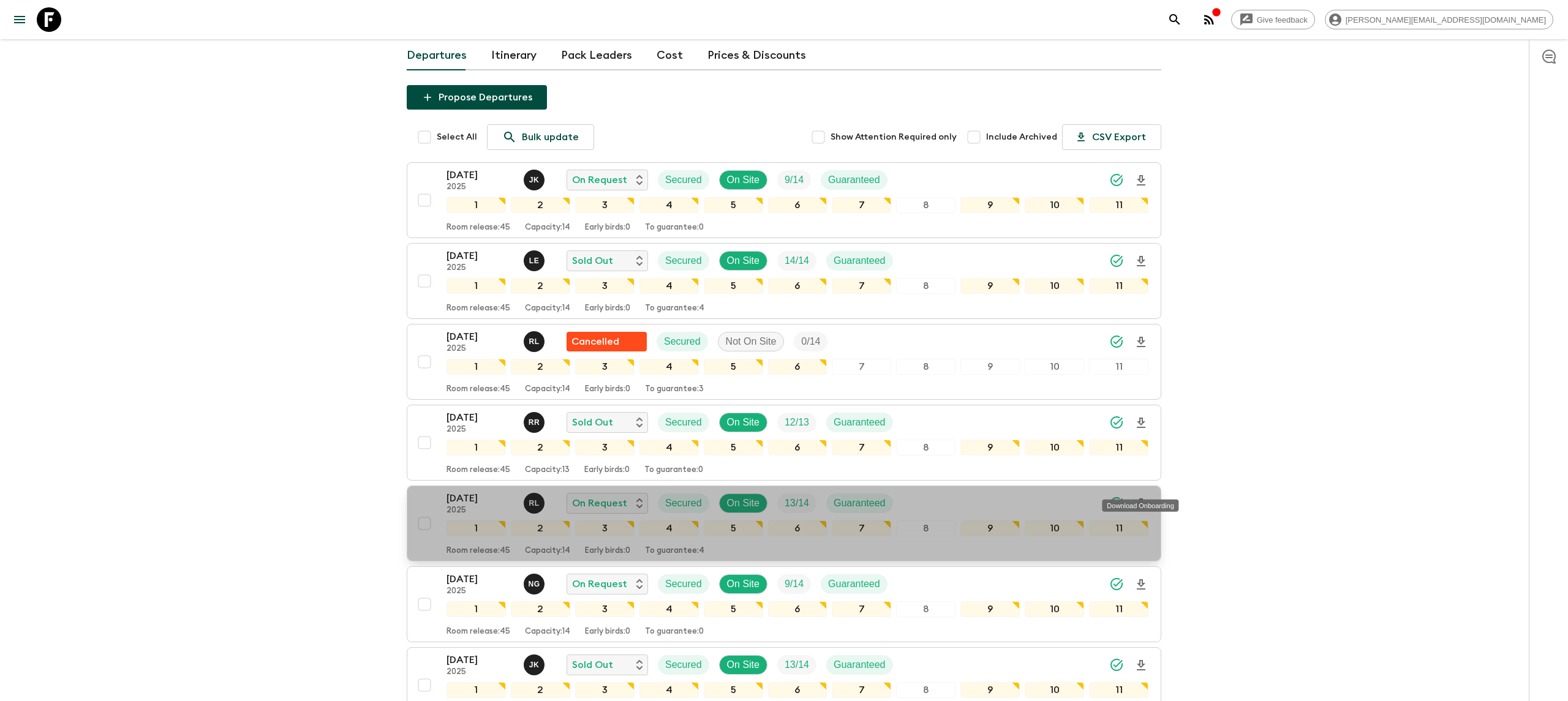
click at [1141, 499] on icon "Download Onboarding" at bounding box center [1141, 504] width 9 height 11
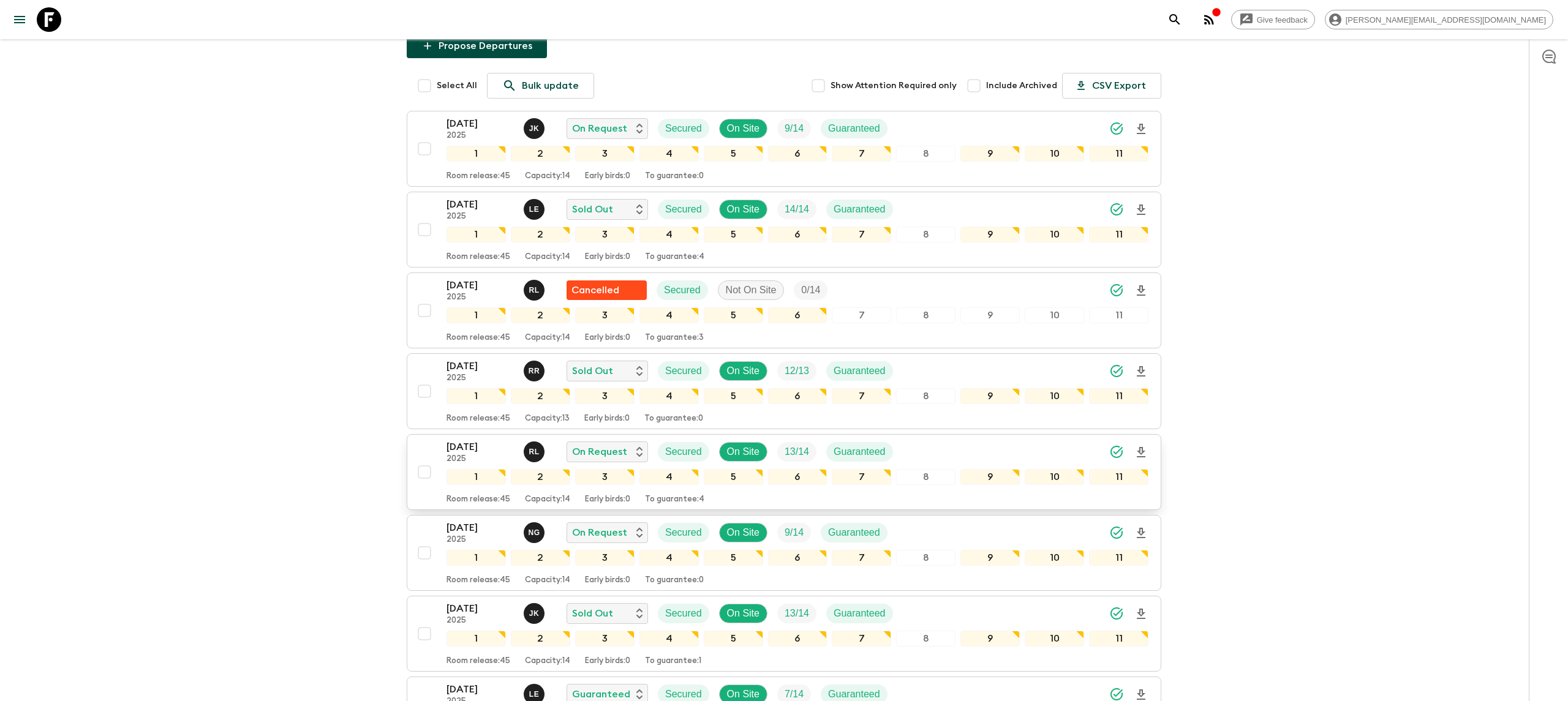
scroll to position [180, 0]
